Goal: Navigation & Orientation: Find specific page/section

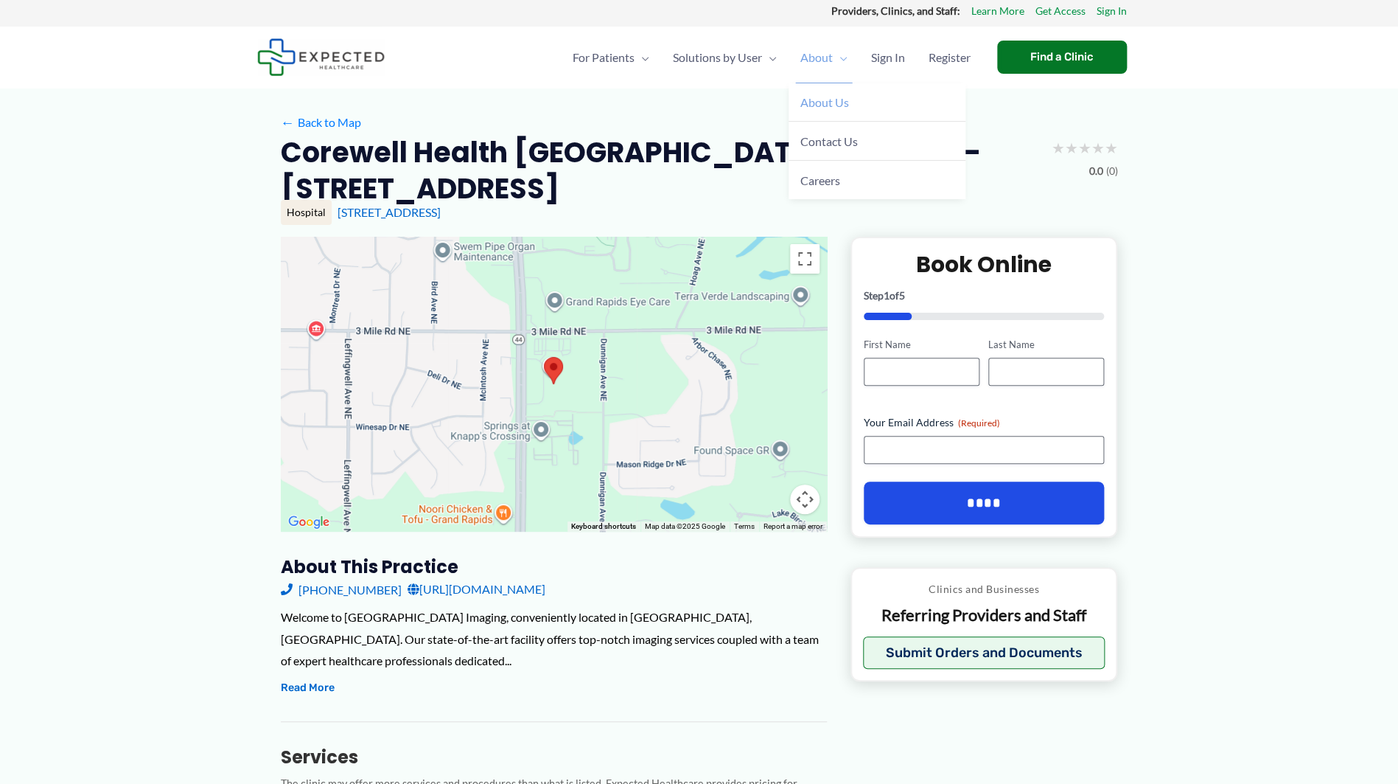
scroll to position [13, 0]
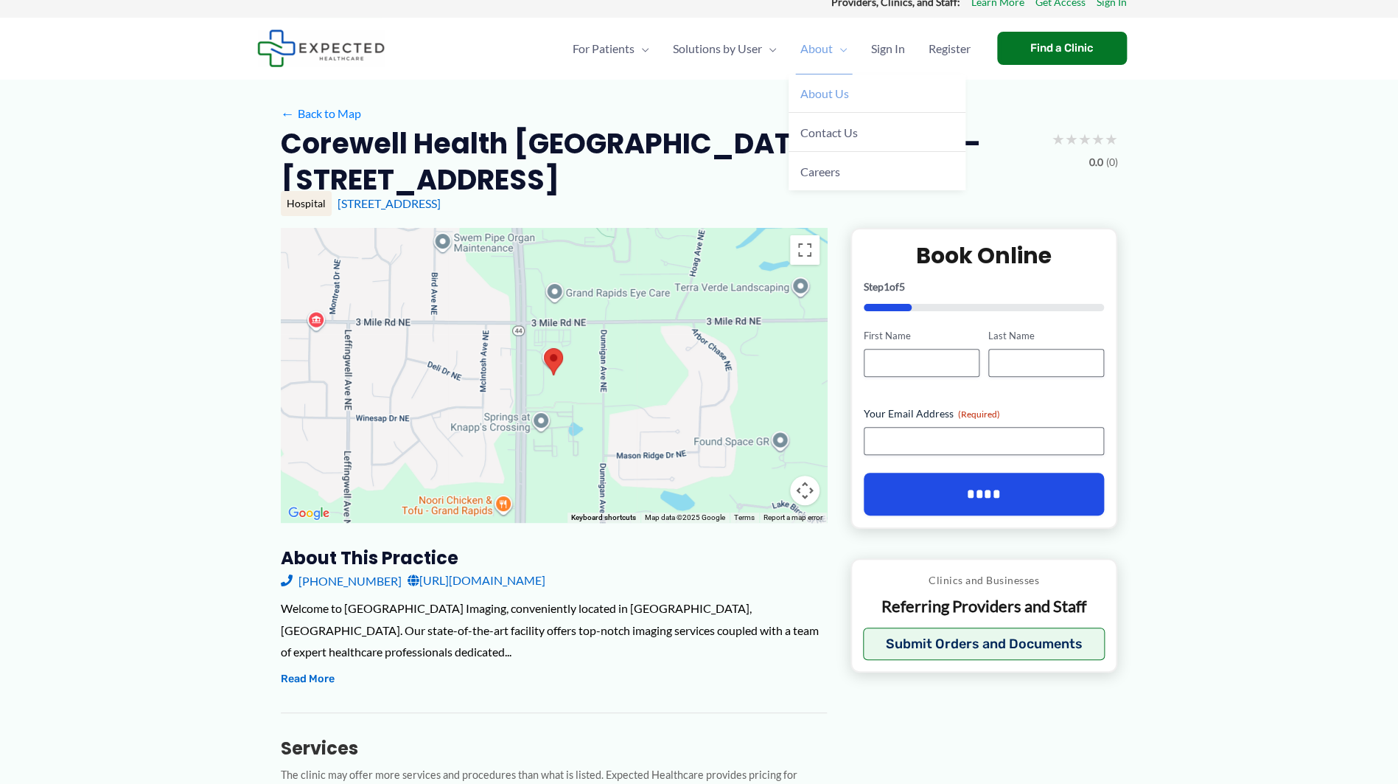
click at [823, 104] on link "About Us" at bounding box center [877, 93] width 177 height 39
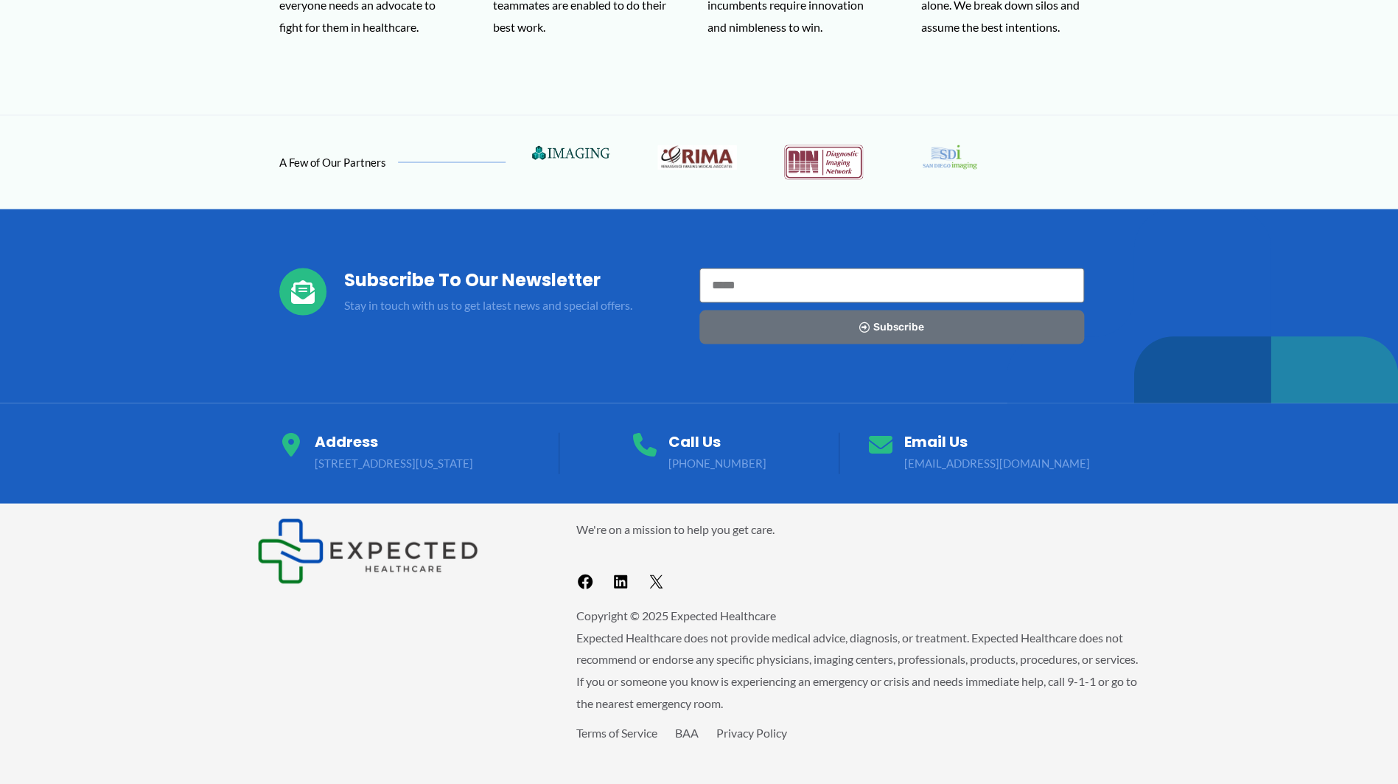
scroll to position [1322, 0]
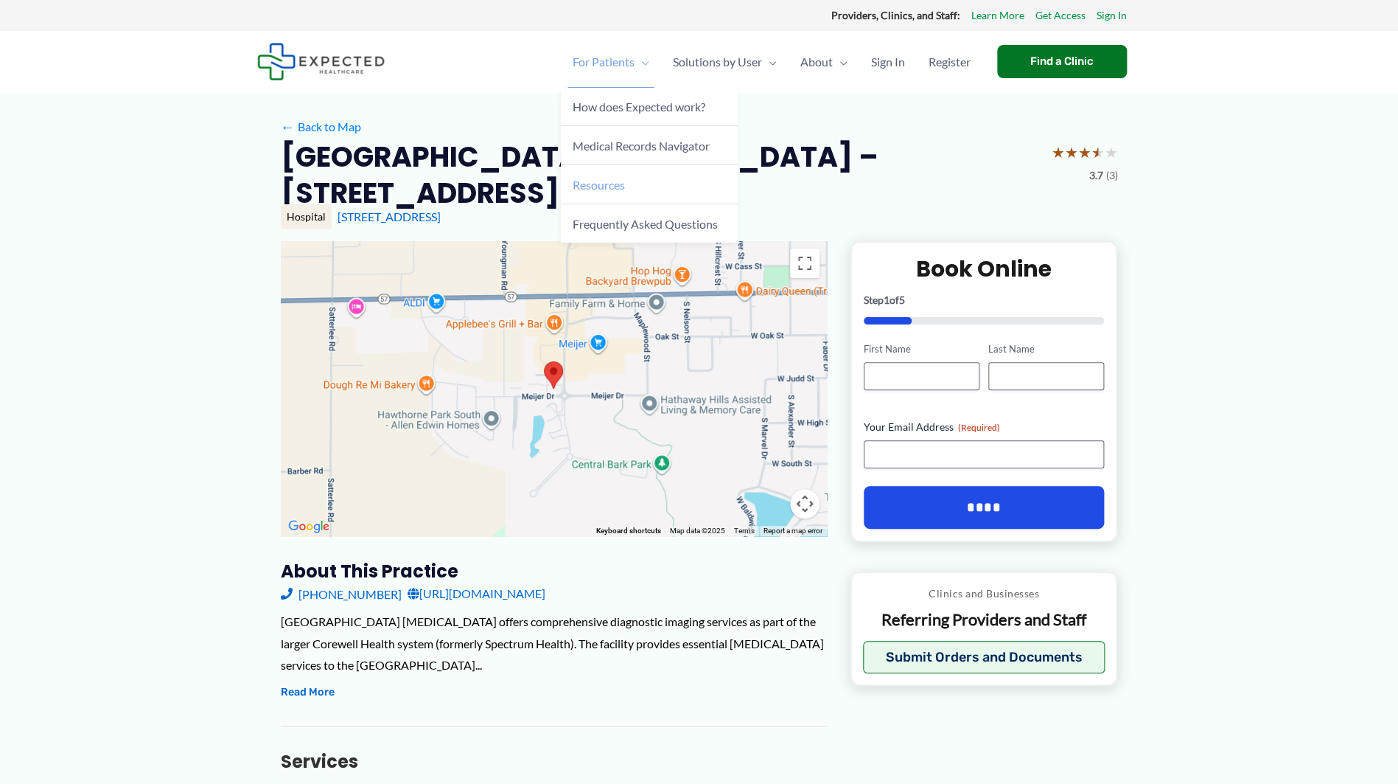
click at [604, 186] on span "Resources" at bounding box center [599, 185] width 52 height 14
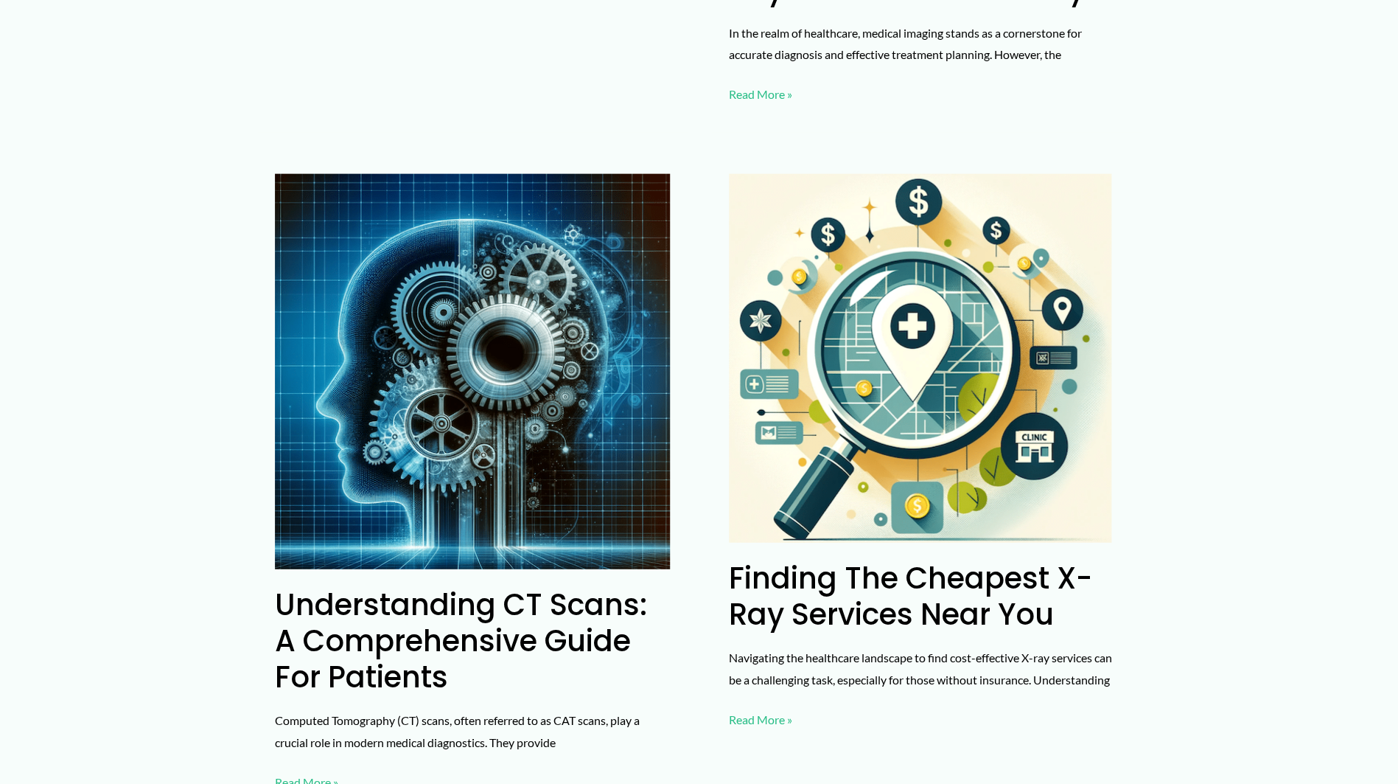
scroll to position [1372, 0]
